Goal: Transaction & Acquisition: Obtain resource

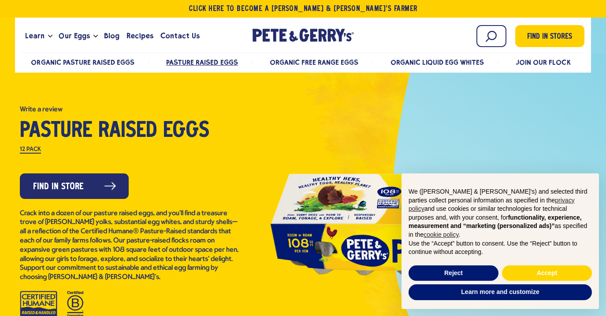
scroll to position [23, 0]
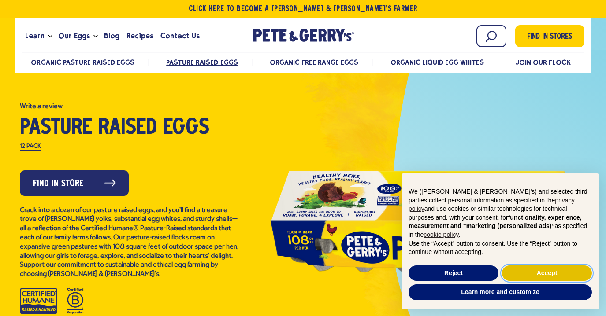
click at [524, 271] on button "Accept" at bounding box center [547, 274] width 90 height 16
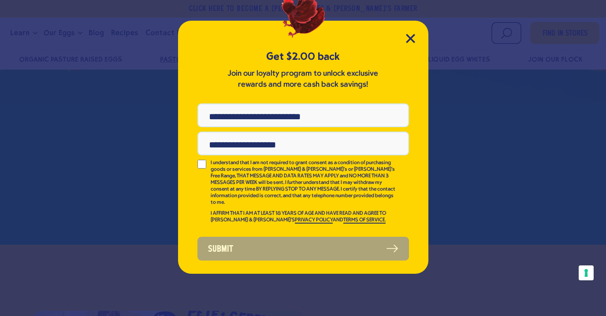
scroll to position [0, 0]
click at [321, 110] on input "Phone Number" at bounding box center [302, 115] width 211 height 24
type input "**********"
click at [215, 165] on p "I understand that I am not required to grant consent as a condition of purchasi…" at bounding box center [304, 183] width 186 height 46
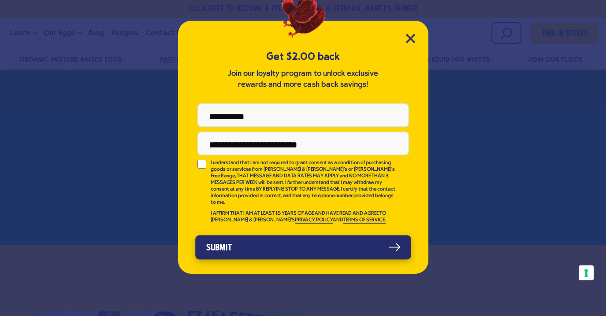
click at [261, 252] on button "Submit" at bounding box center [303, 247] width 216 height 24
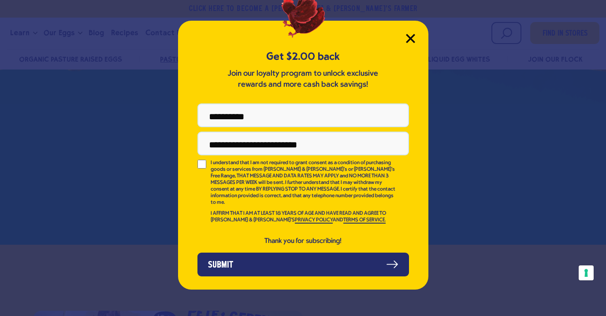
click at [408, 37] on icon "Close Modal" at bounding box center [410, 38] width 9 height 9
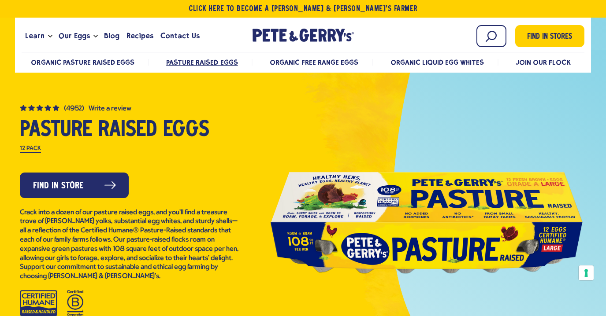
scroll to position [24, 0]
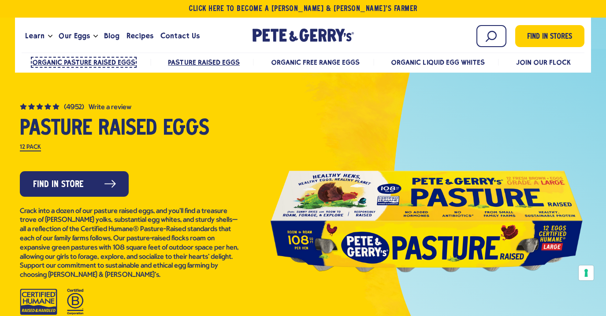
click at [111, 61] on span "Organic Pasture Raised Eggs" at bounding box center [83, 62] width 103 height 8
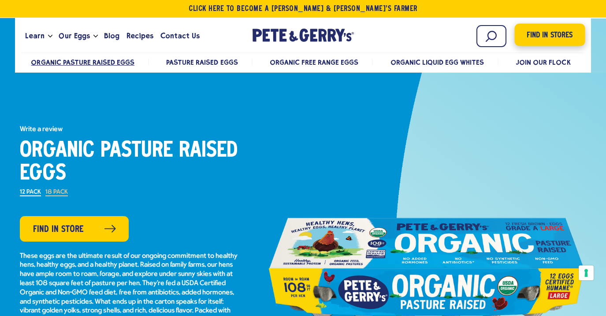
click at [550, 32] on span "Find in Stores" at bounding box center [549, 36] width 46 height 12
